Goal: Task Accomplishment & Management: Manage account settings

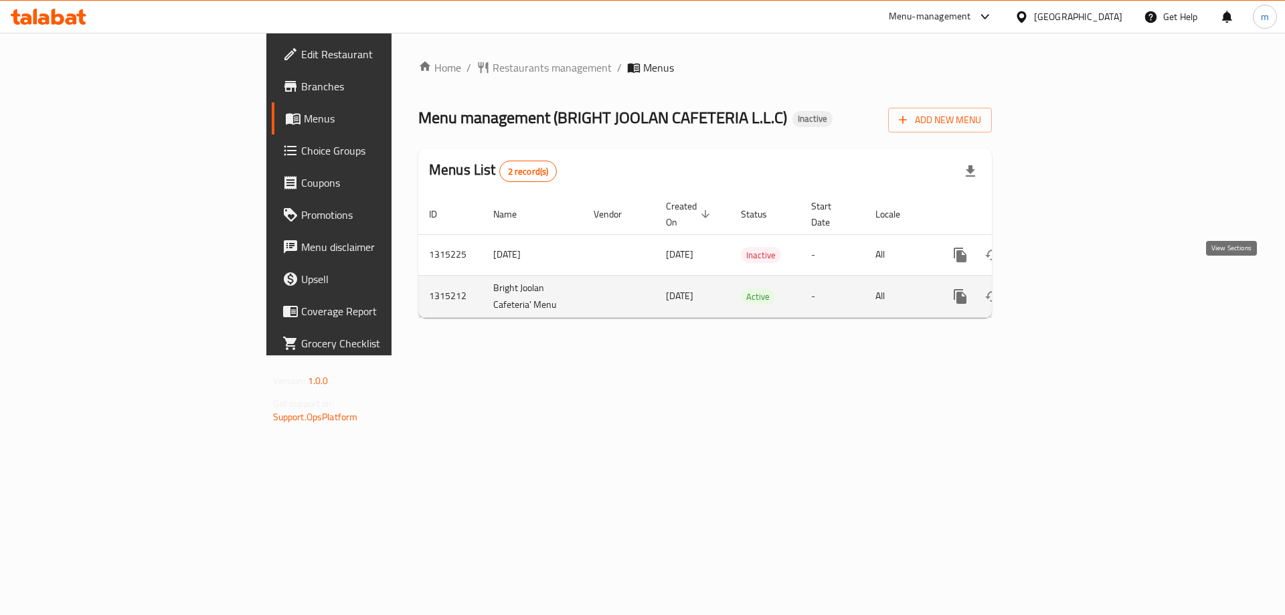
click at [1063, 291] on icon "enhanced table" at bounding box center [1057, 297] width 12 height 12
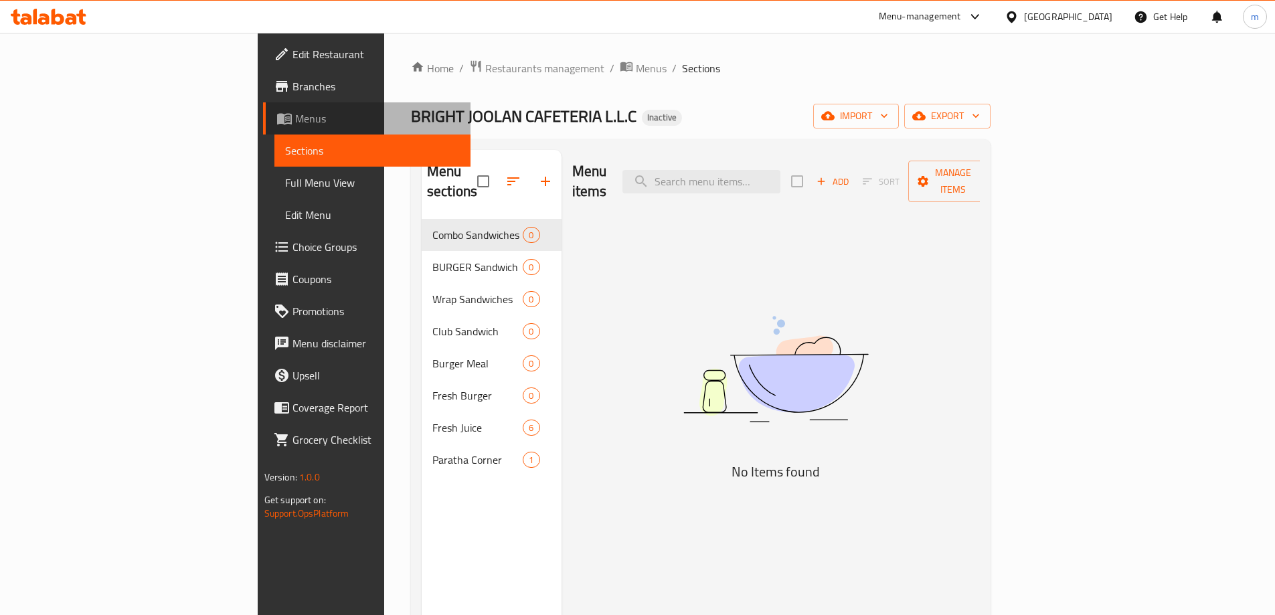
click at [295, 122] on span "Menus" at bounding box center [377, 118] width 165 height 16
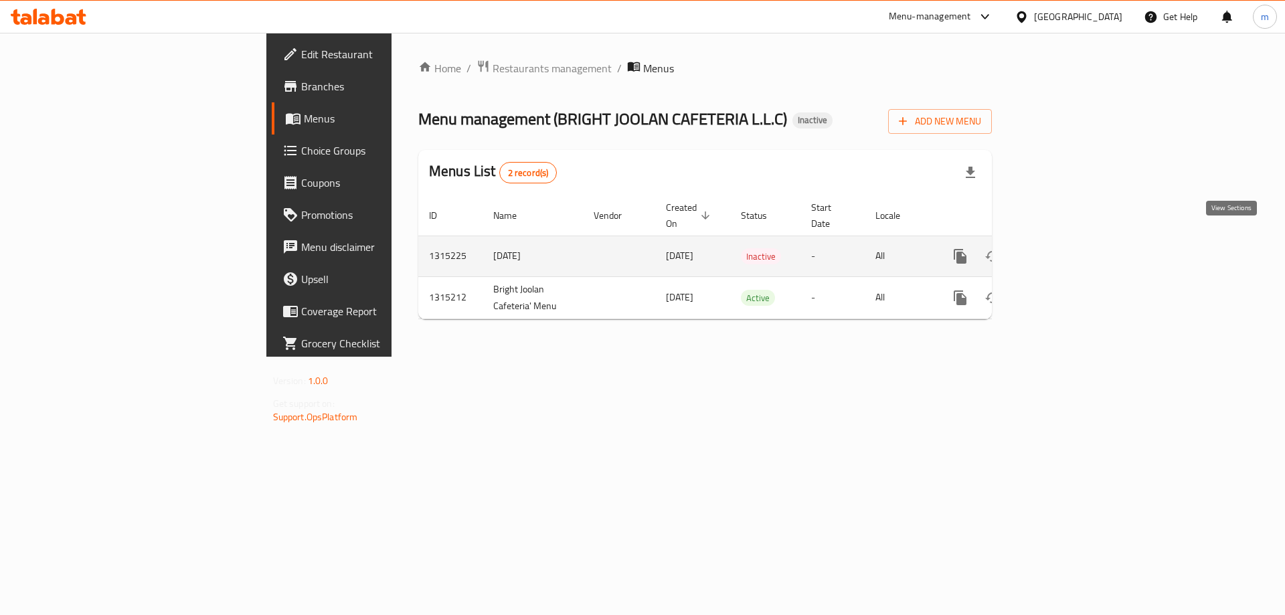
click at [1073, 248] on link "enhanced table" at bounding box center [1057, 256] width 32 height 32
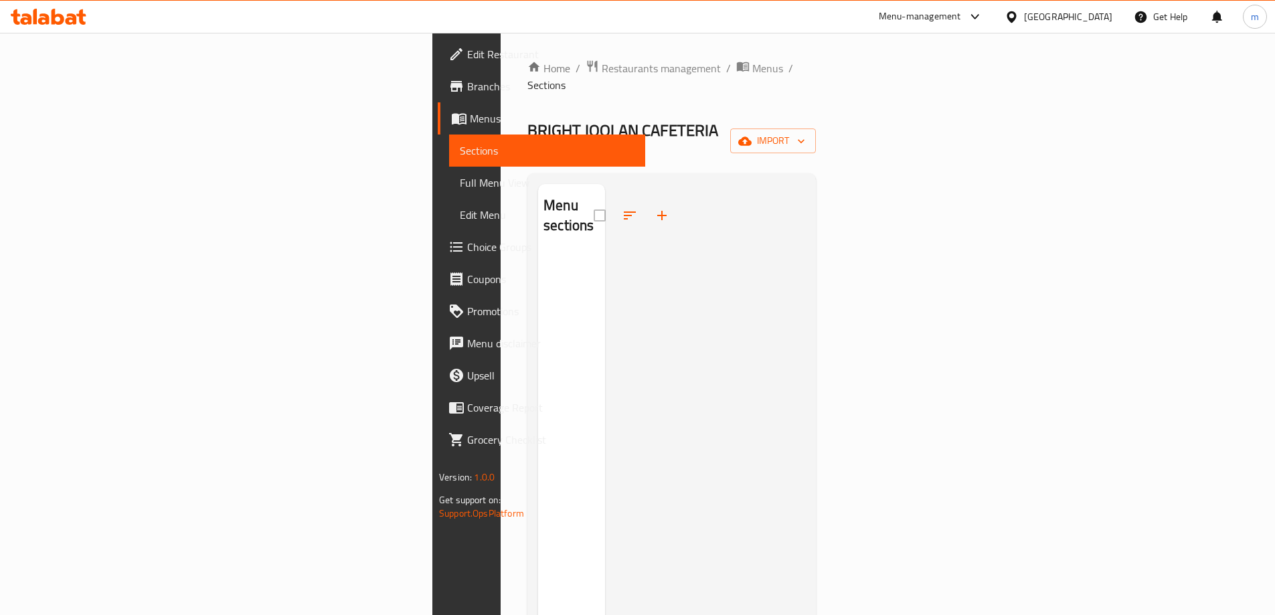
click at [467, 57] on span "Edit Restaurant" at bounding box center [550, 54] width 167 height 16
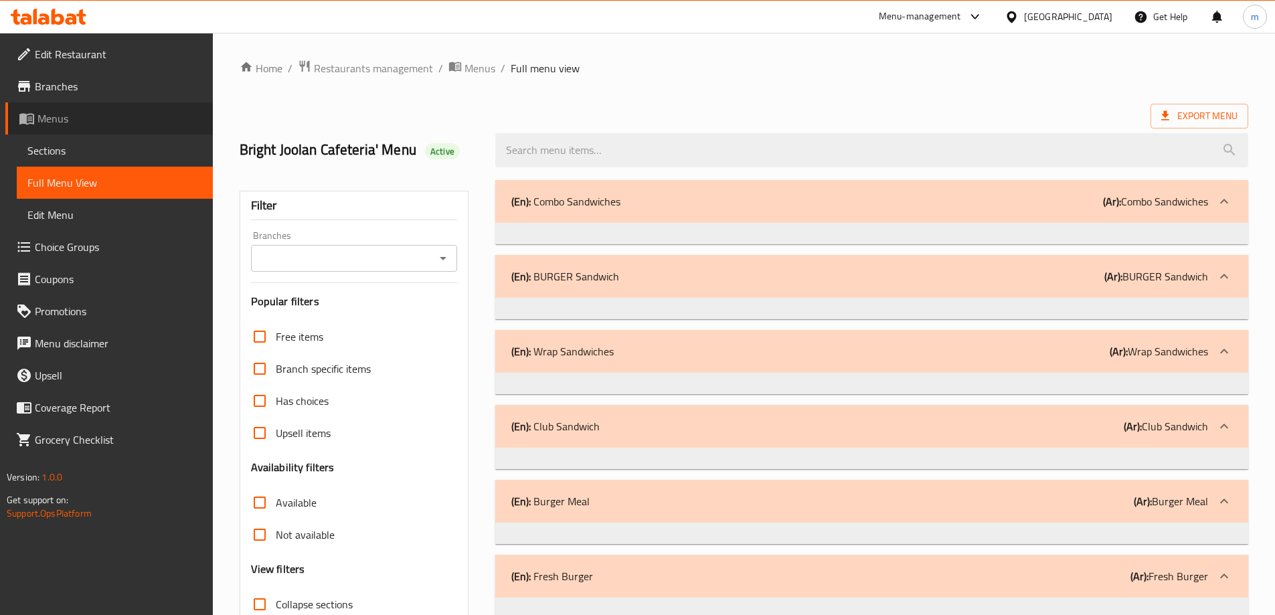
click at [60, 117] on span "Menus" at bounding box center [119, 118] width 165 height 16
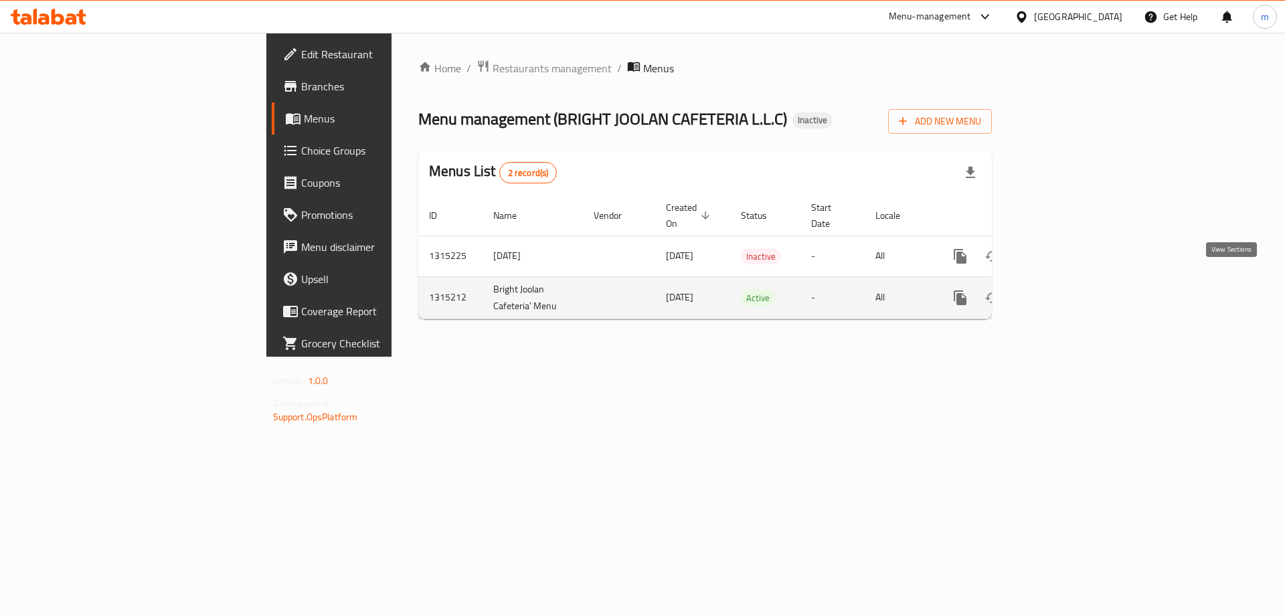
click at [1065, 290] on icon "enhanced table" at bounding box center [1057, 298] width 16 height 16
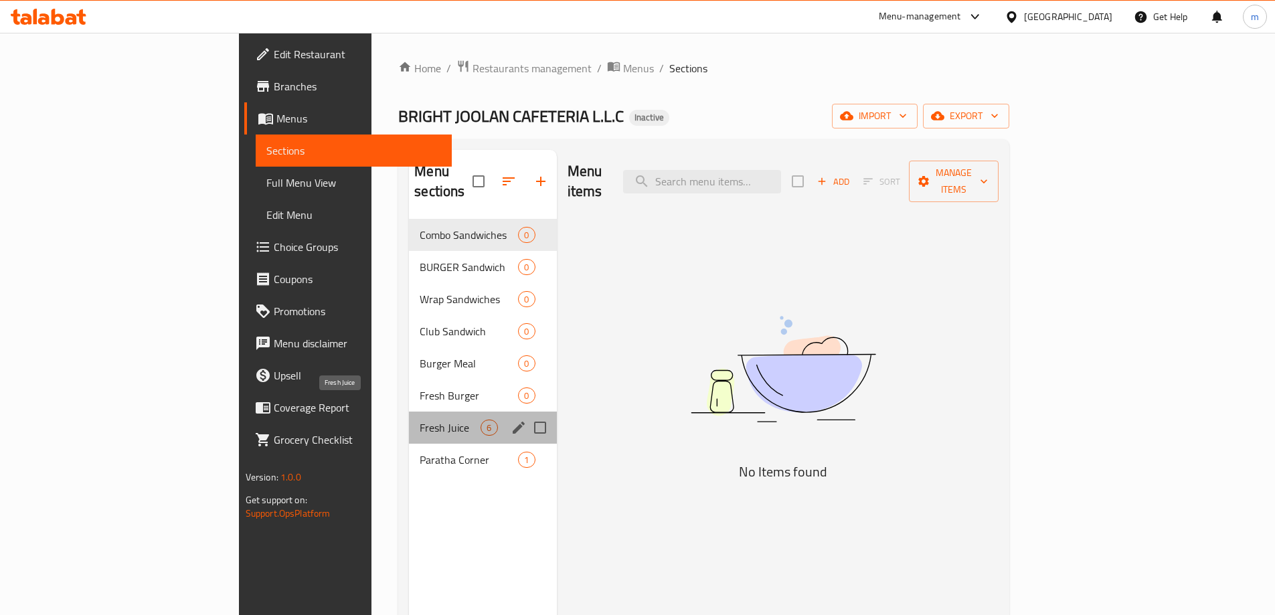
click at [420, 420] on span "Fresh Juice" at bounding box center [450, 428] width 61 height 16
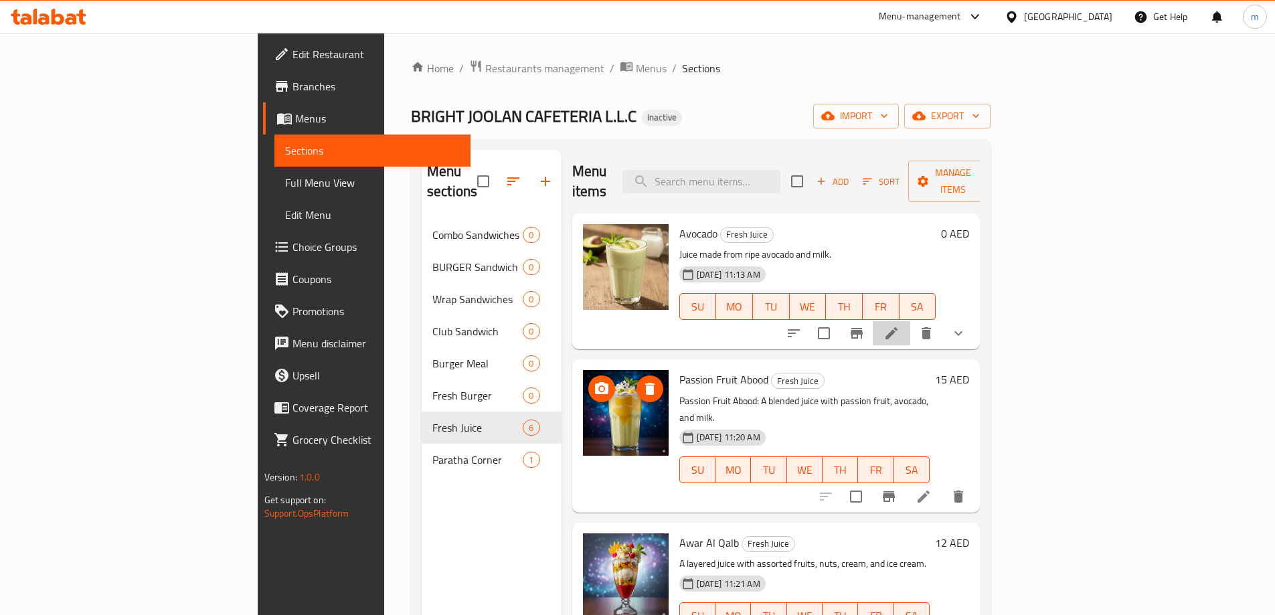
click at [911, 325] on li at bounding box center [891, 333] width 37 height 24
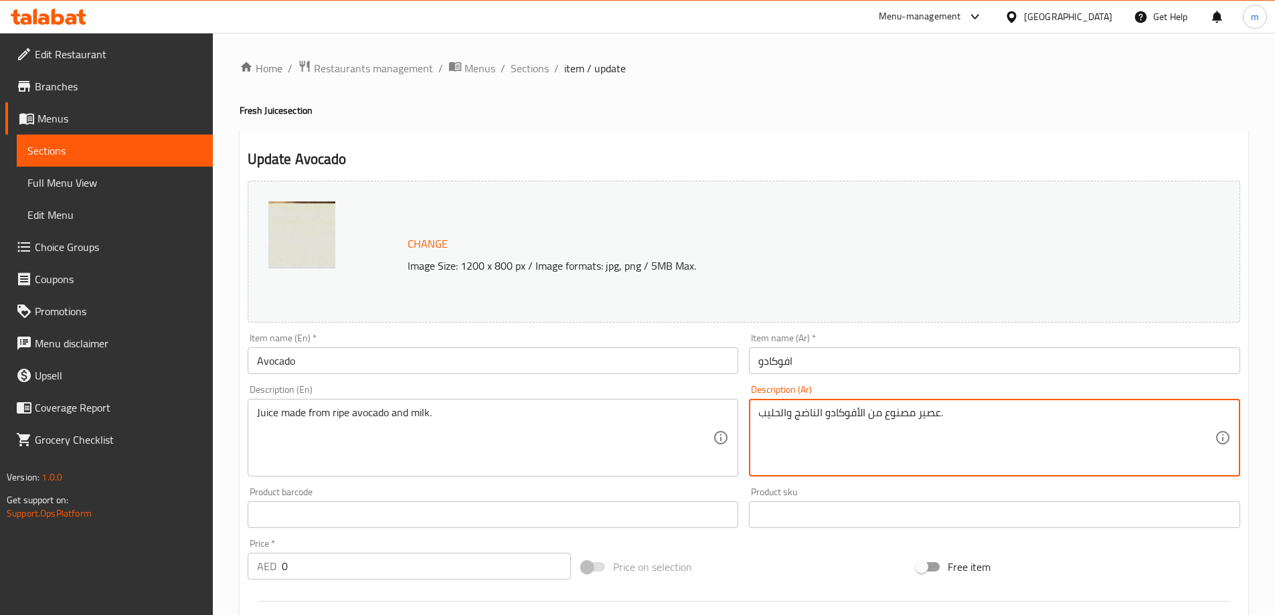
click at [984, 405] on div "عصير مصنوع من الأفوكادو الناضج والحليب. Description (Ar)" at bounding box center [994, 438] width 491 height 78
click at [984, 414] on textarea "عصير مصنوع من الأفوكادو الناضج والحليب." at bounding box center [987, 438] width 457 height 64
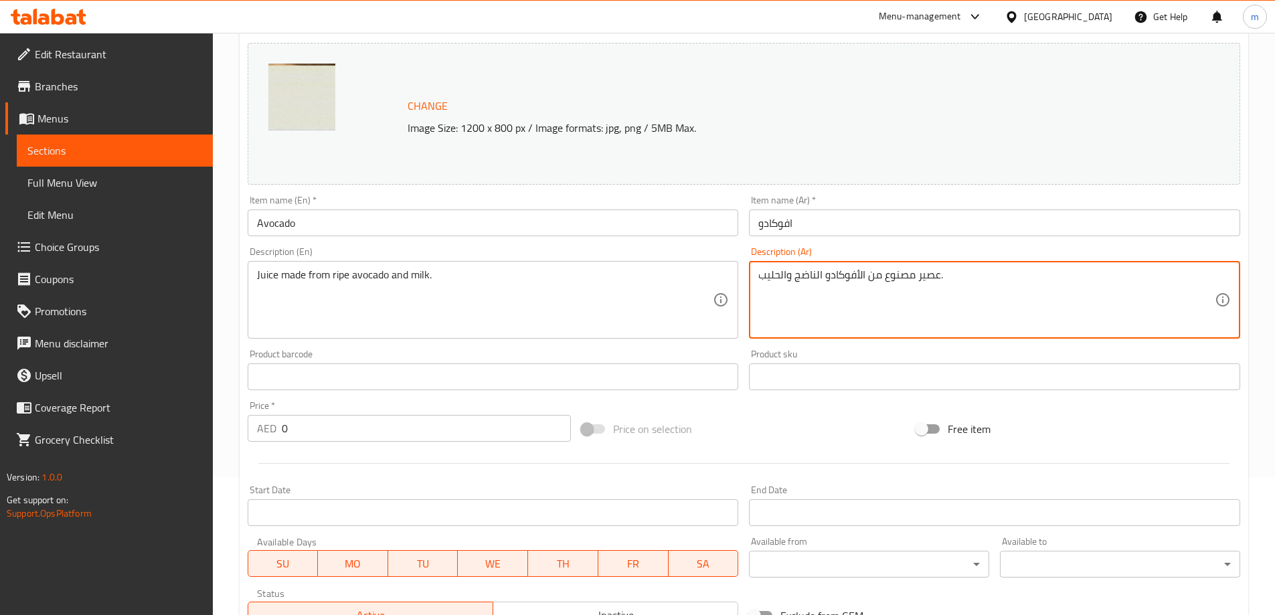
scroll to position [134, 0]
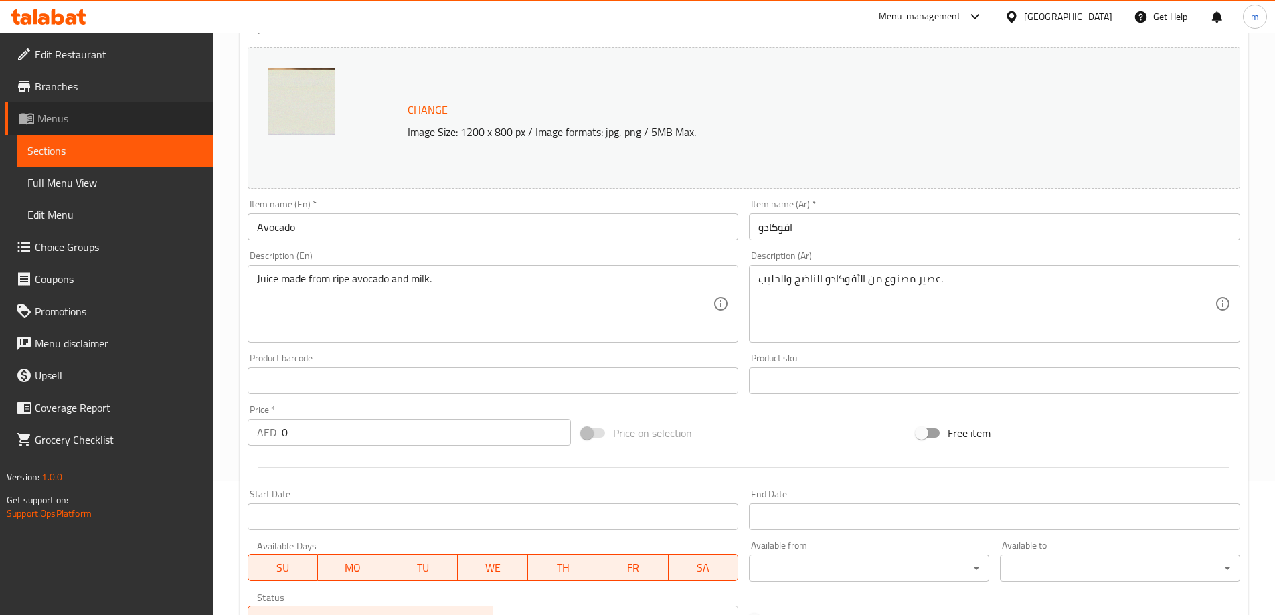
click at [82, 111] on span "Menus" at bounding box center [119, 118] width 165 height 16
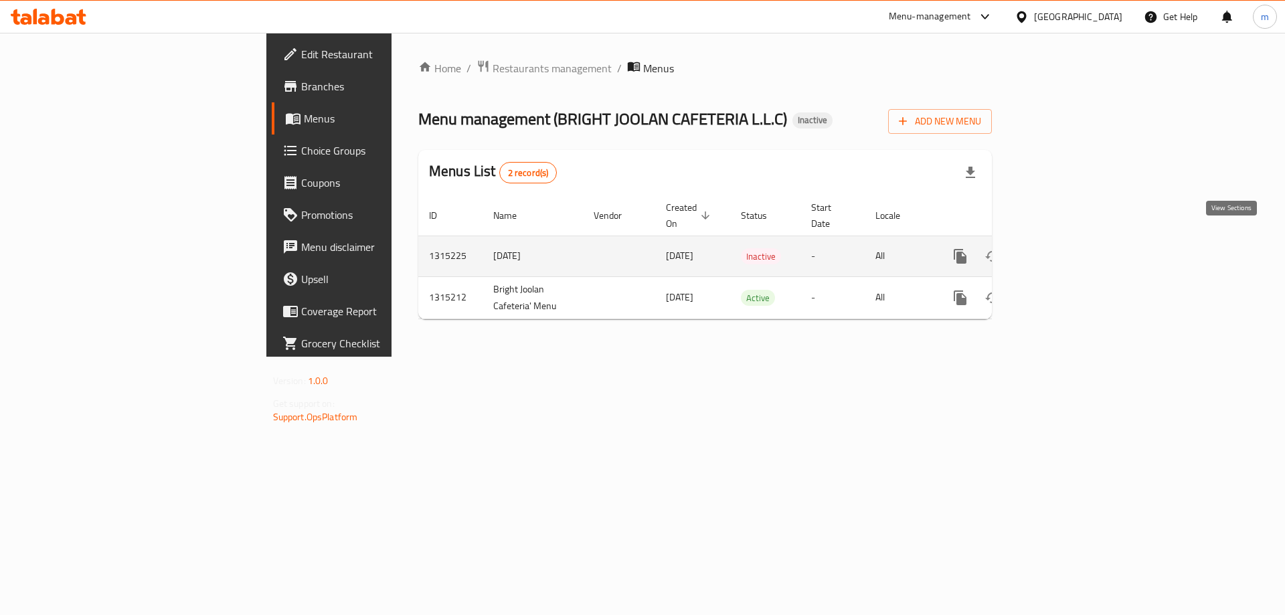
click at [1065, 248] on icon "enhanced table" at bounding box center [1057, 256] width 16 height 16
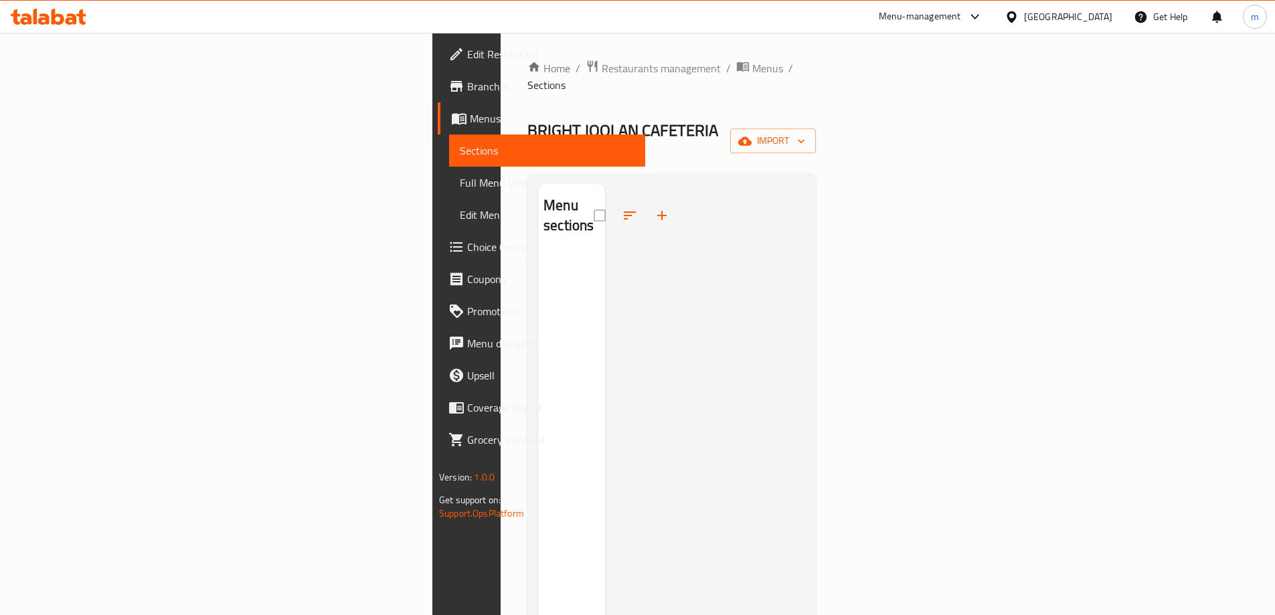
click at [460, 146] on span "Sections" at bounding box center [547, 151] width 175 height 16
click at [470, 116] on span "Menus" at bounding box center [552, 118] width 165 height 16
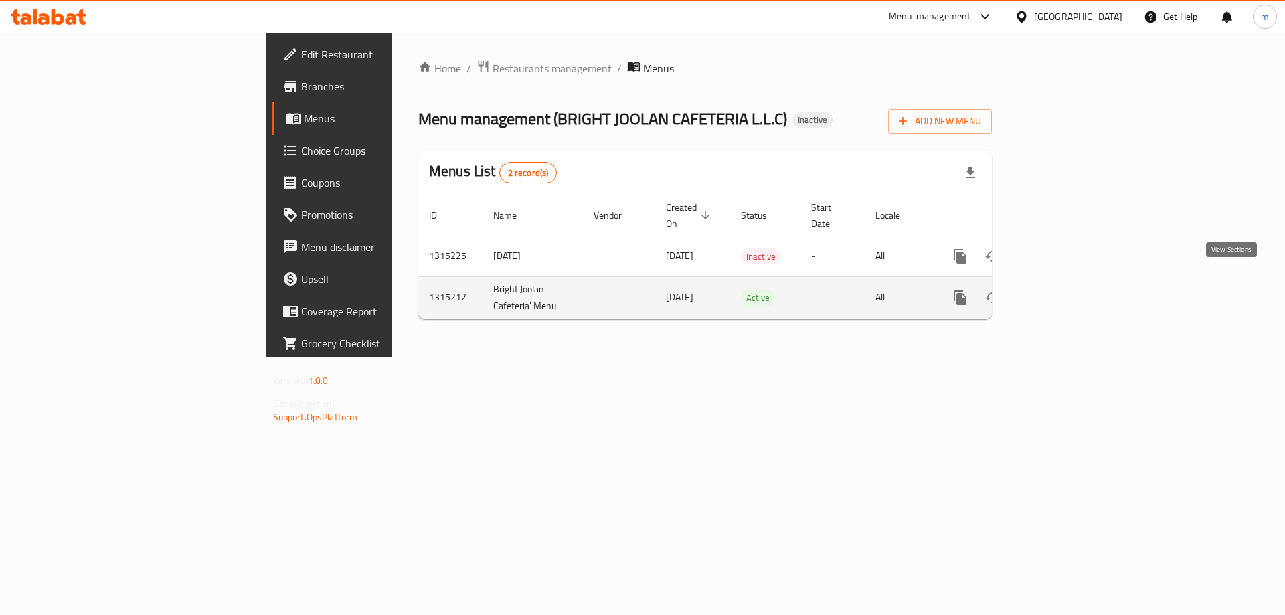
click at [1063, 292] on icon "enhanced table" at bounding box center [1057, 298] width 12 height 12
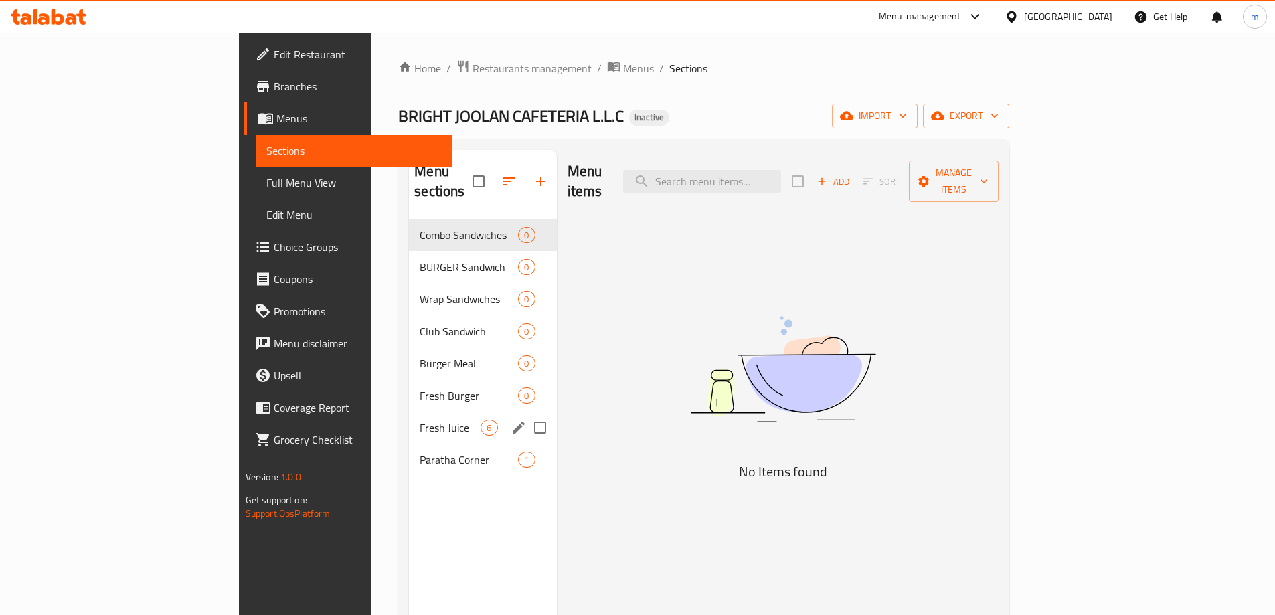
click at [409, 412] on div "Fresh Juice 6" at bounding box center [482, 428] width 147 height 32
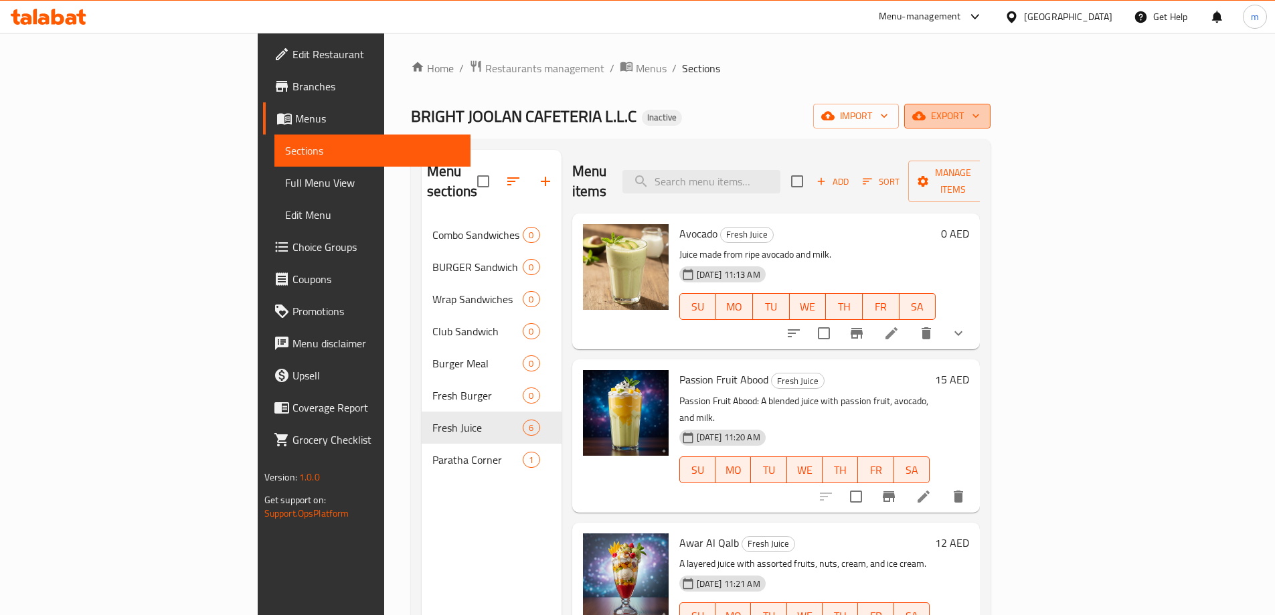
click at [980, 120] on span "export" at bounding box center [947, 116] width 65 height 17
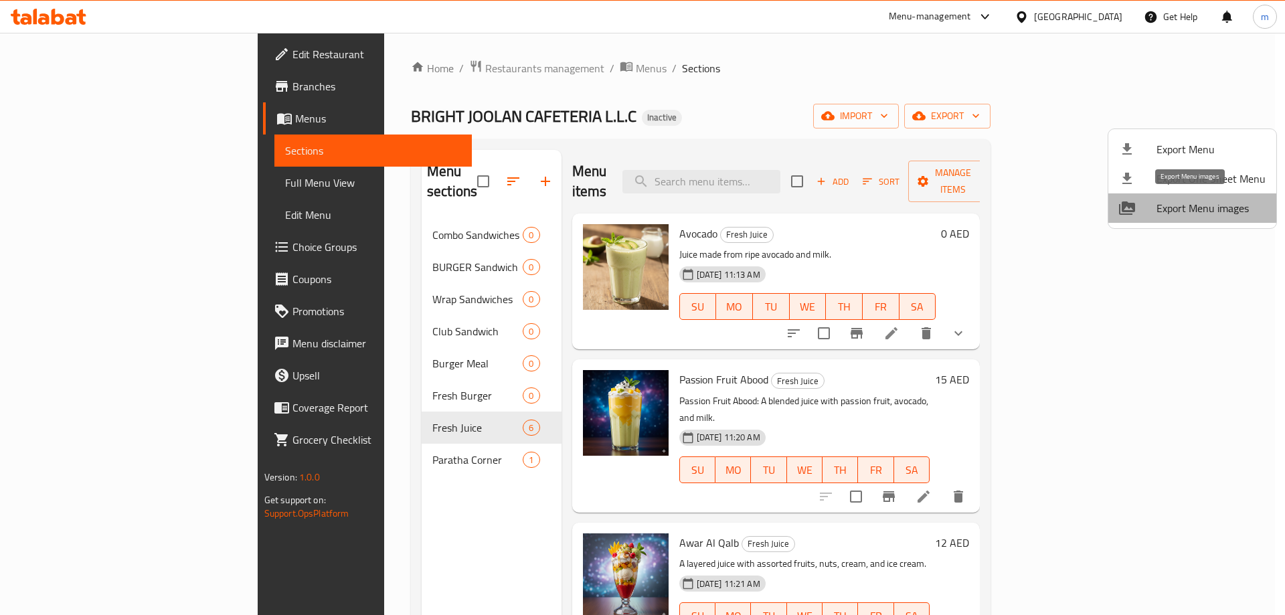
click at [1198, 210] on span "Export Menu images" at bounding box center [1211, 208] width 109 height 16
click at [1200, 151] on span "Export Menu" at bounding box center [1211, 149] width 109 height 16
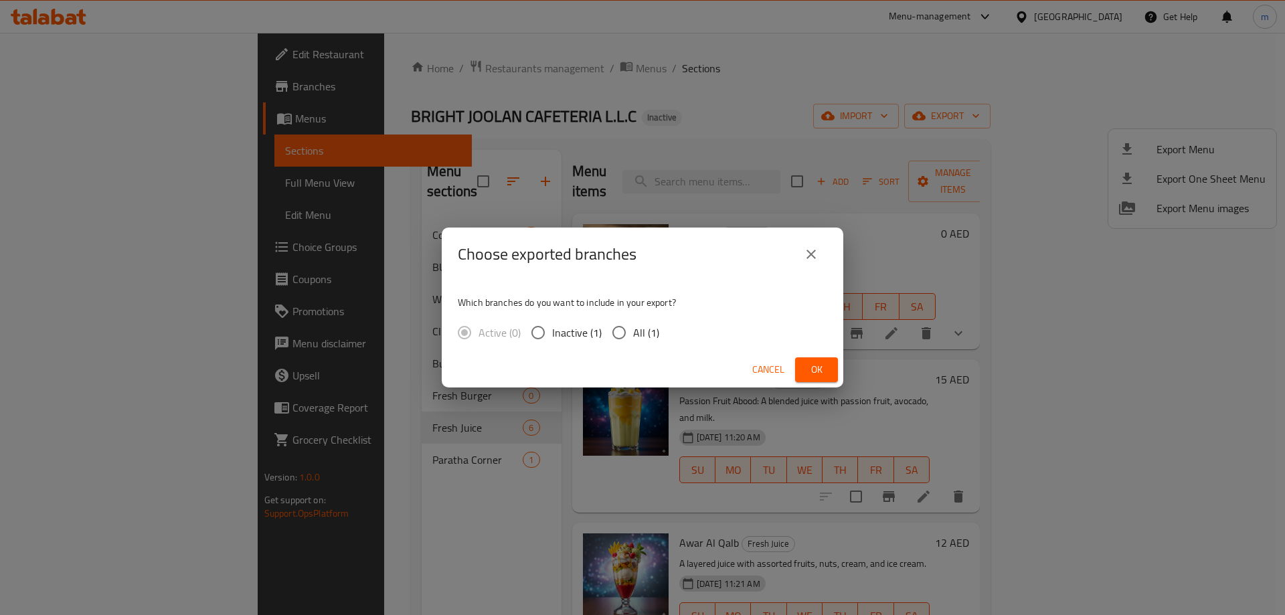
click at [625, 329] on input "All (1)" at bounding box center [619, 333] width 28 height 28
radio input "true"
click at [817, 363] on span "Ok" at bounding box center [816, 370] width 21 height 17
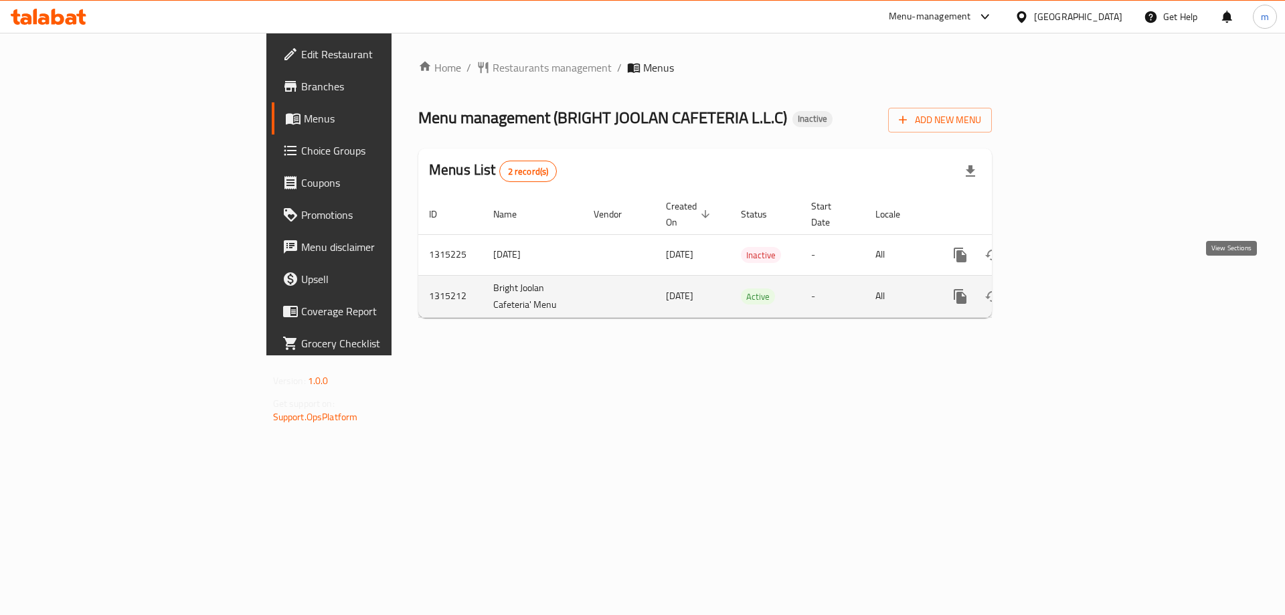
click at [1065, 289] on icon "enhanced table" at bounding box center [1057, 297] width 16 height 16
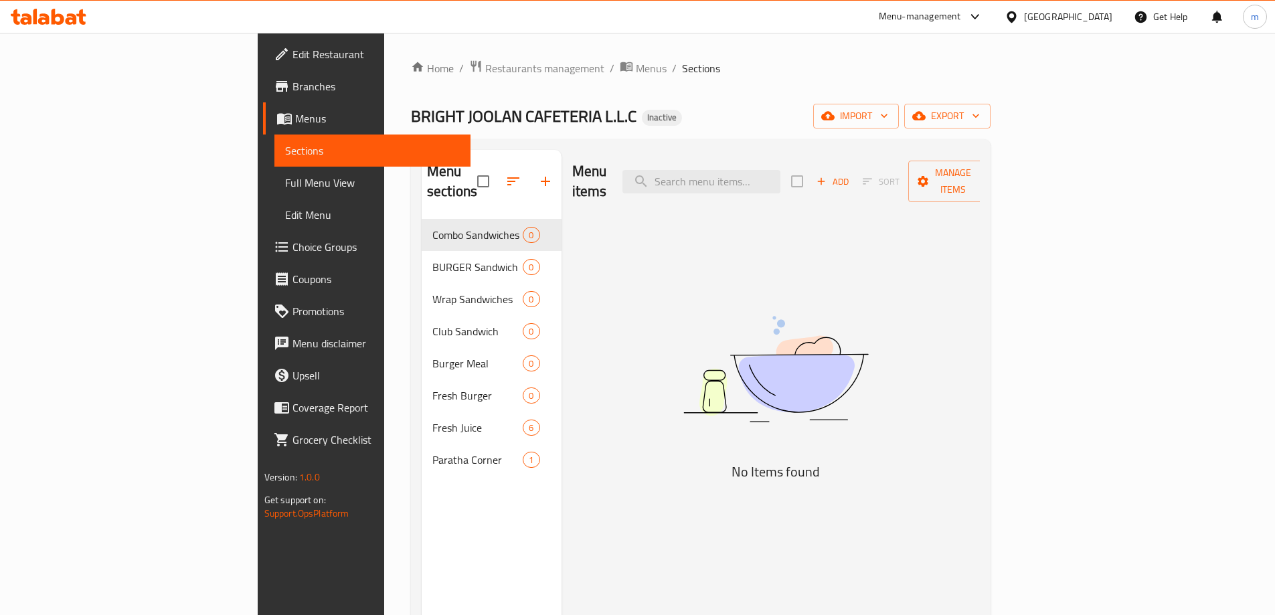
click at [293, 84] on span "Branches" at bounding box center [376, 86] width 167 height 16
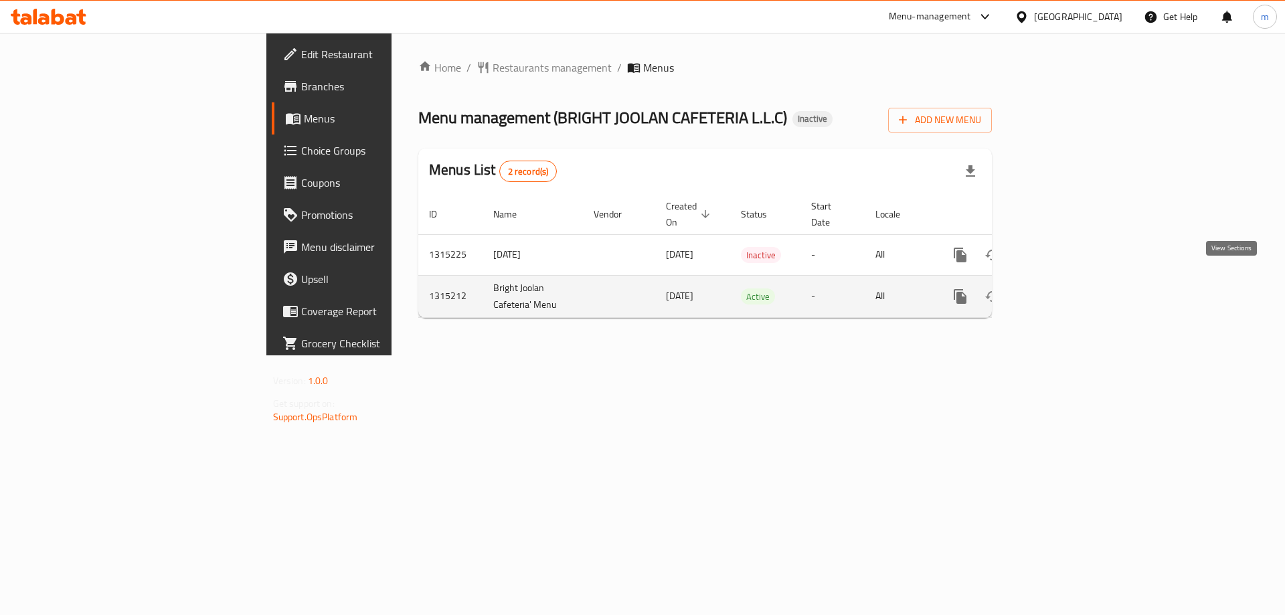
click at [1065, 289] on icon "enhanced table" at bounding box center [1057, 297] width 16 height 16
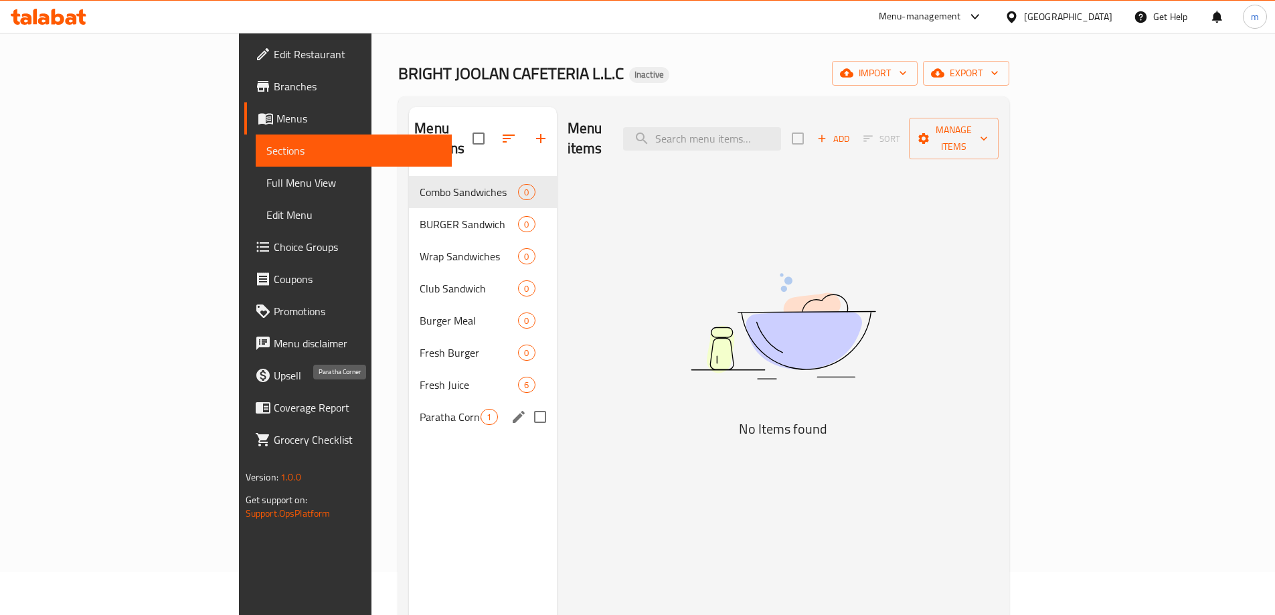
scroll to position [67, 0]
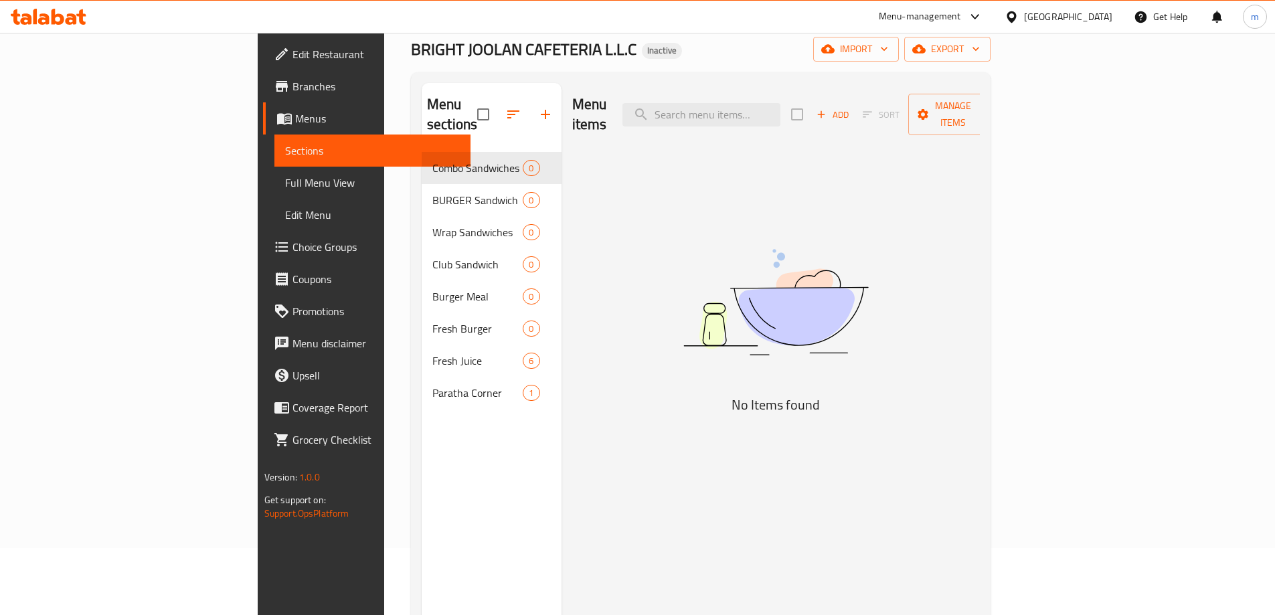
click at [285, 177] on span "Full Menu View" at bounding box center [372, 183] width 175 height 16
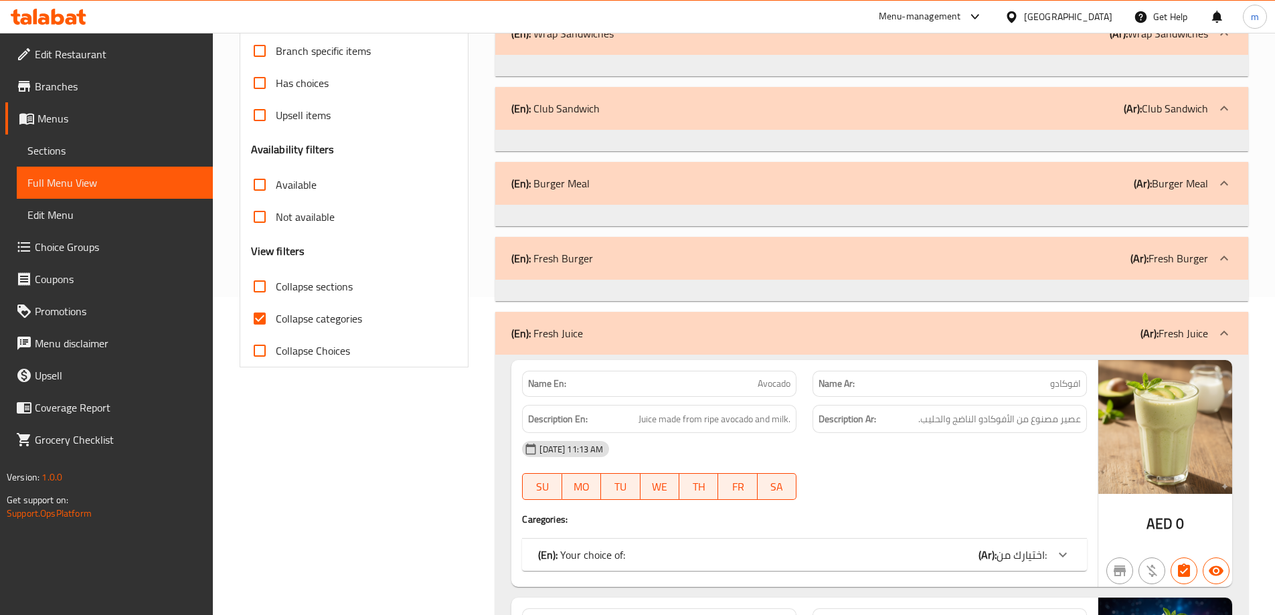
scroll to position [469, 0]
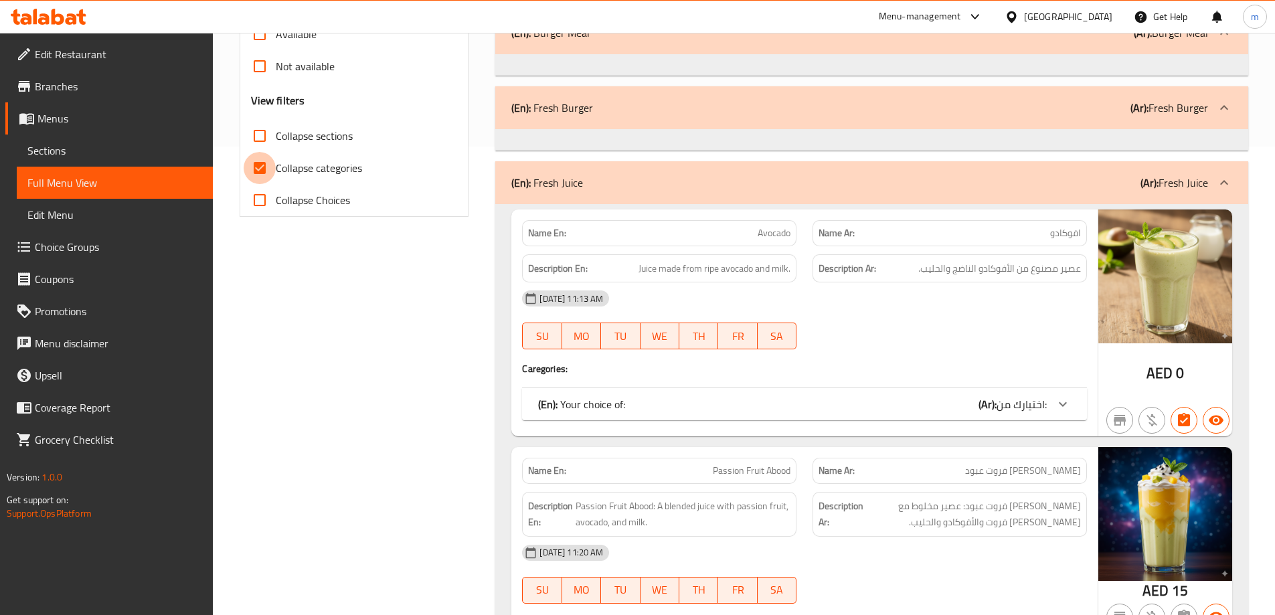
click at [256, 163] on input "Collapse categories" at bounding box center [260, 168] width 32 height 32
checkbox input "false"
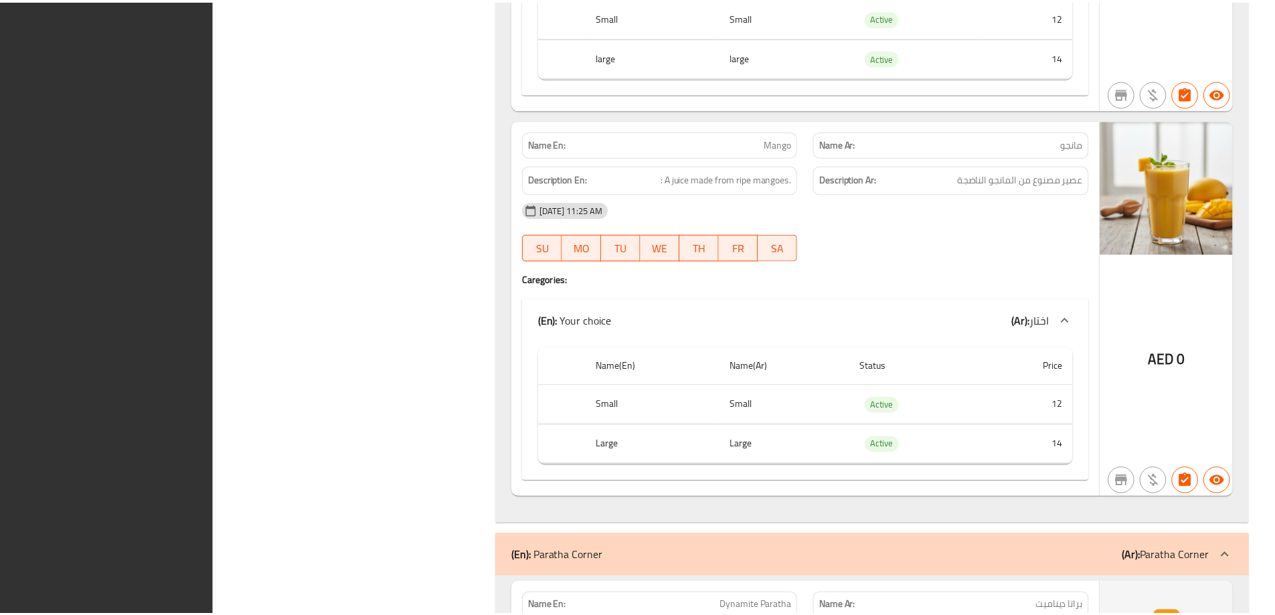
scroll to position [2117, 0]
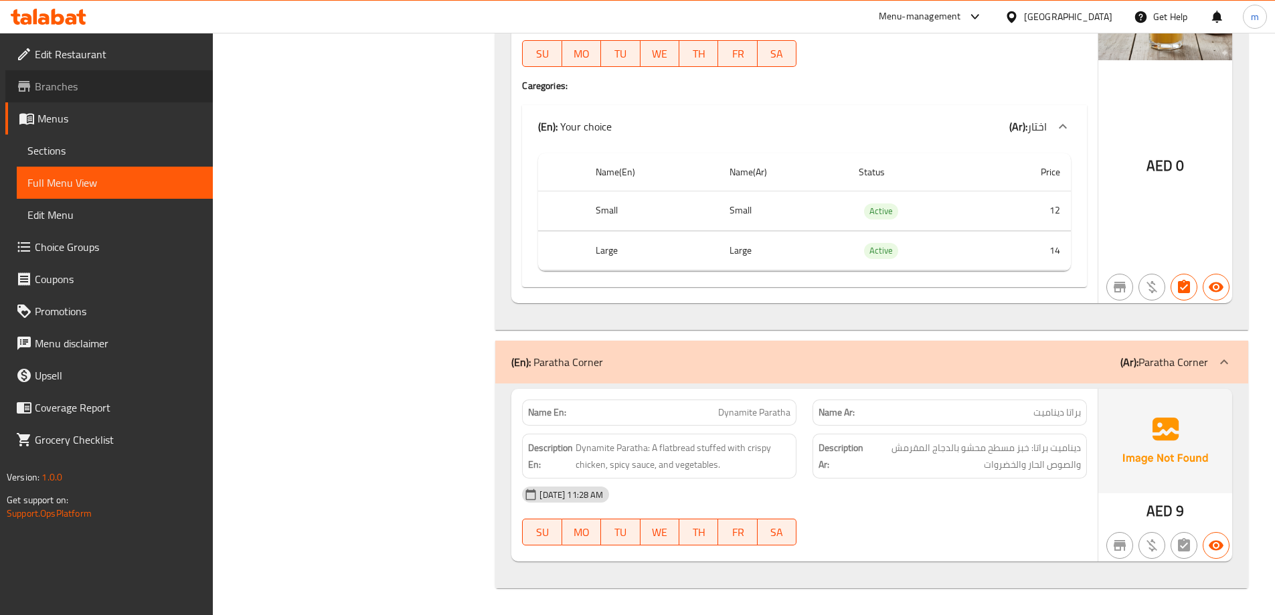
click at [135, 82] on span "Branches" at bounding box center [118, 86] width 167 height 16
